Goal: Task Accomplishment & Management: Complete application form

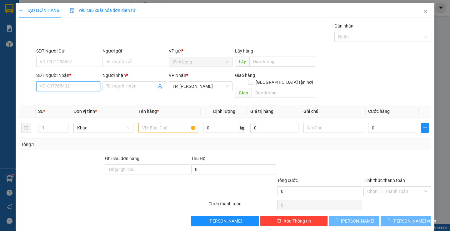
click at [65, 88] on input "SĐT Người Nhận *" at bounding box center [68, 86] width 64 height 10
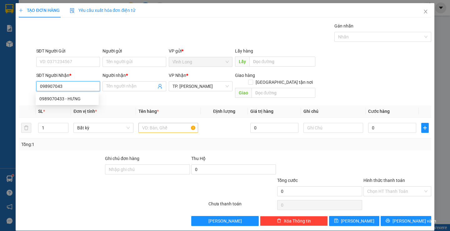
type input "0989070433"
click at [73, 102] on div "0989070433 - HƯNG" at bounding box center [67, 99] width 63 height 10
type input "HƯNG"
type input "0989070433"
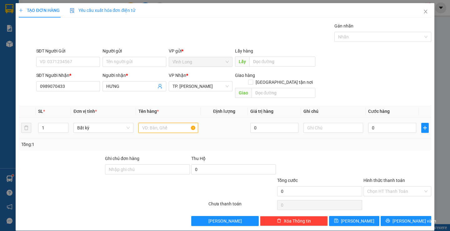
click at [151, 123] on input "text" at bounding box center [168, 128] width 60 height 10
type input "THÙNG"
click at [325, 123] on input "text" at bounding box center [333, 128] width 60 height 10
type input "H"
click at [393, 123] on input "0" at bounding box center [392, 128] width 48 height 10
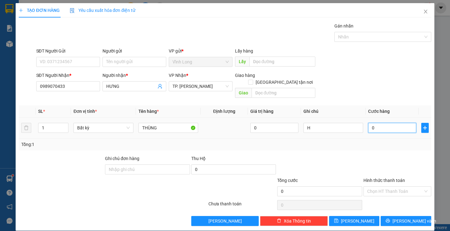
type input "3"
type input "30"
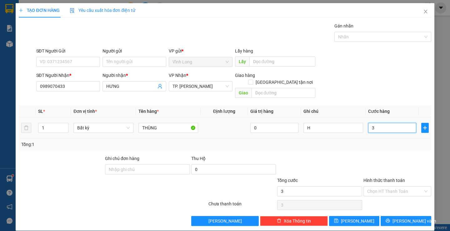
type input "30"
type input "30.000"
drag, startPoint x: 382, startPoint y: 184, endPoint x: 382, endPoint y: 189, distance: 5.0
click at [382, 188] on input "Hình thức thanh toán" at bounding box center [395, 190] width 56 height 9
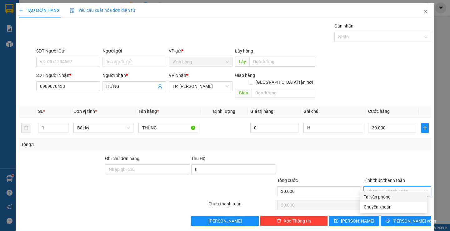
click at [382, 196] on div "Tại văn phòng" at bounding box center [392, 196] width 59 height 7
type input "0"
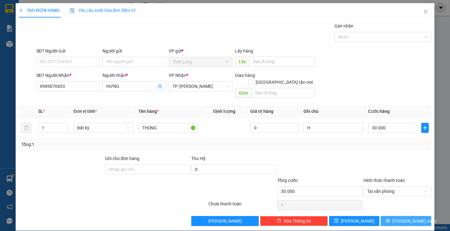
click at [402, 217] on span "[PERSON_NAME] và In" at bounding box center [414, 220] width 44 height 7
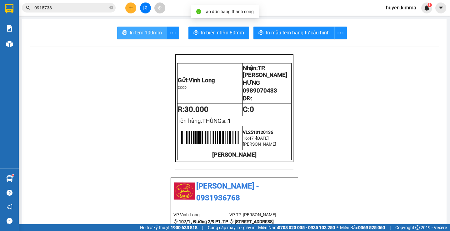
click at [141, 35] on span "In tem 100mm" at bounding box center [146, 33] width 32 height 8
